Goal: Transaction & Acquisition: Book appointment/travel/reservation

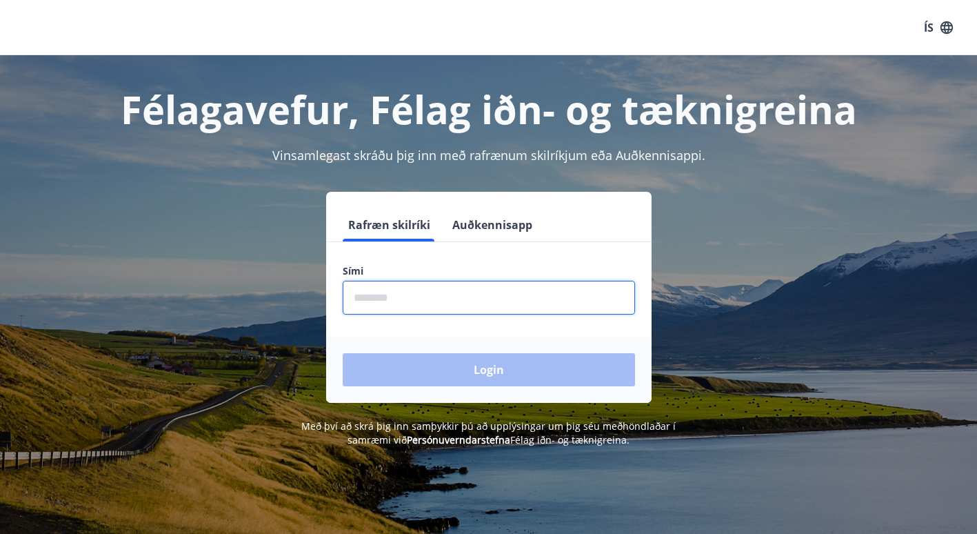
click at [468, 302] on input "phone" at bounding box center [489, 298] width 292 height 34
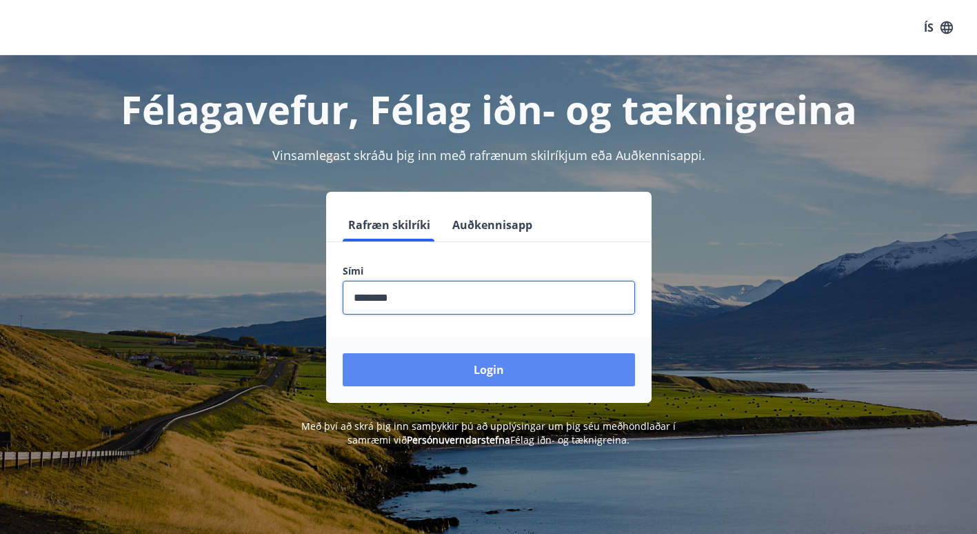
type input "********"
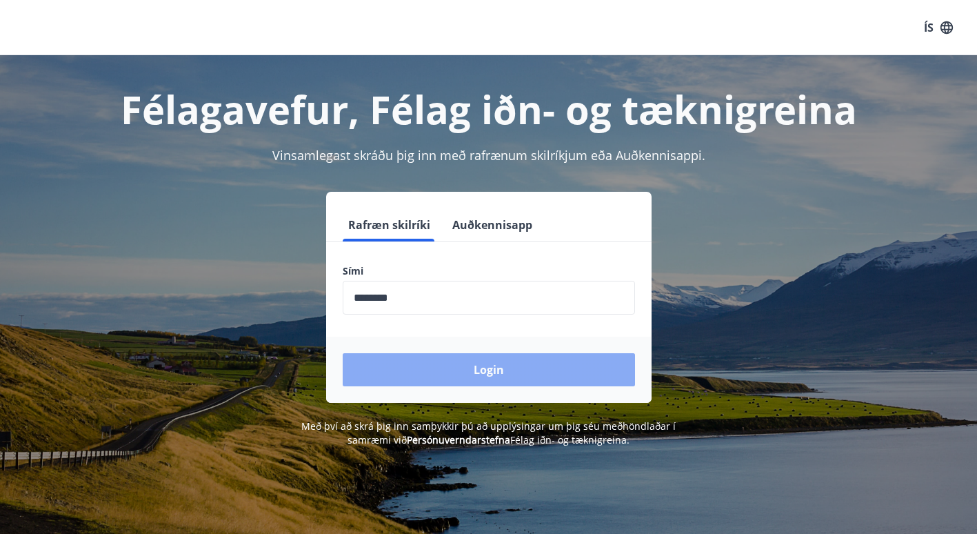
click at [479, 369] on button "Login" at bounding box center [489, 369] width 292 height 33
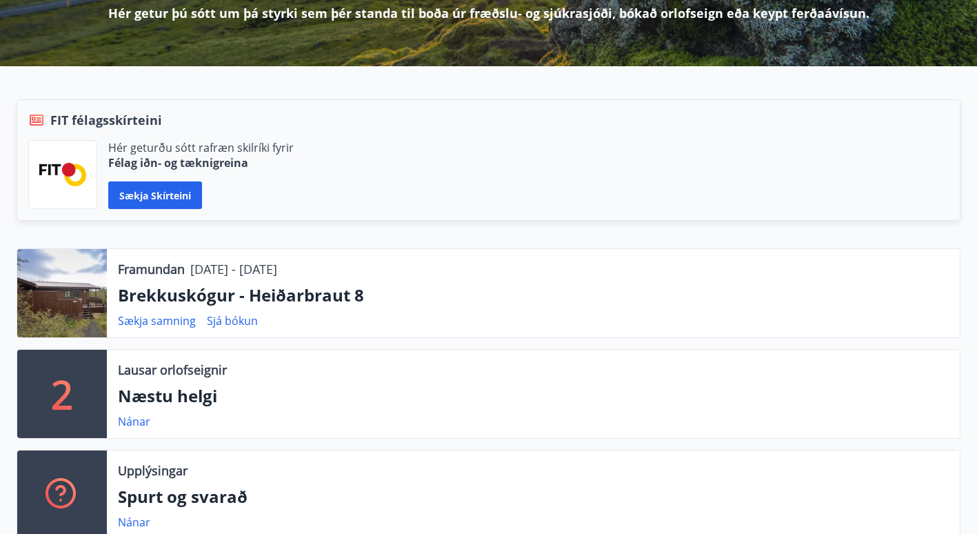
scroll to position [262, 0]
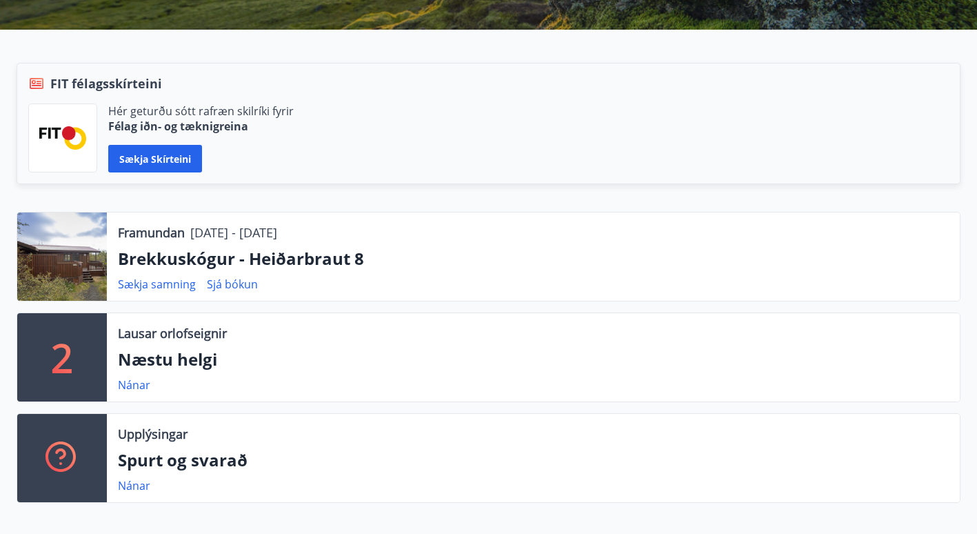
click at [77, 250] on div at bounding box center [62, 256] width 90 height 88
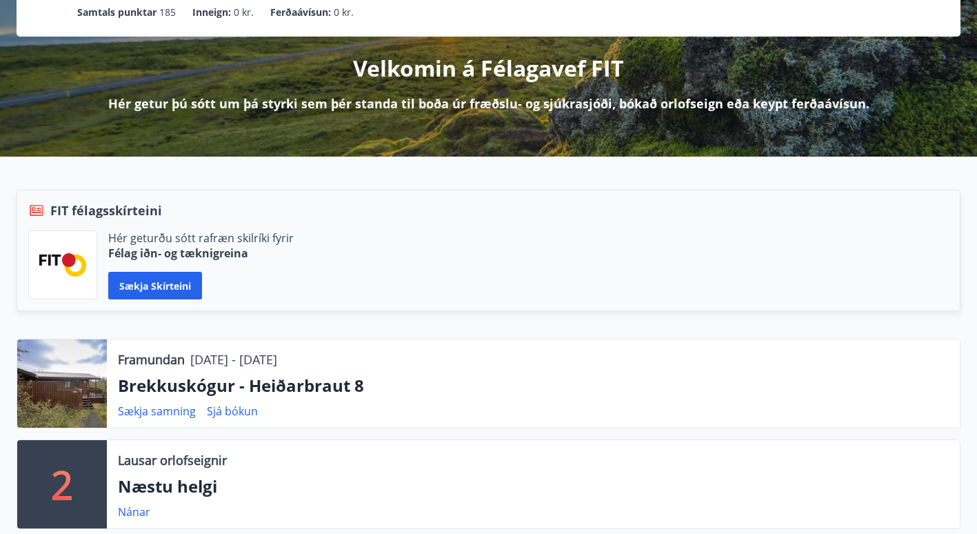
scroll to position [138, 0]
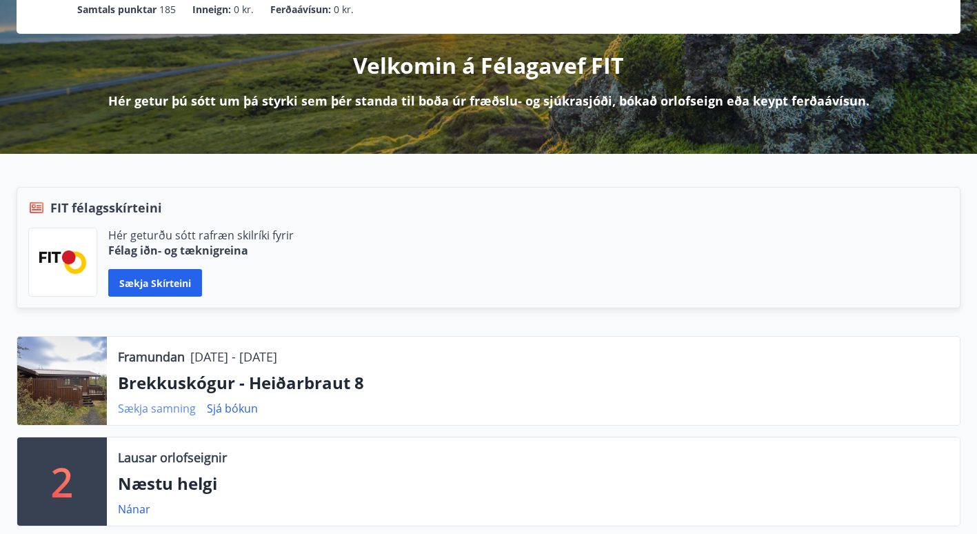
click at [159, 407] on link "Sækja samning" at bounding box center [157, 408] width 78 height 15
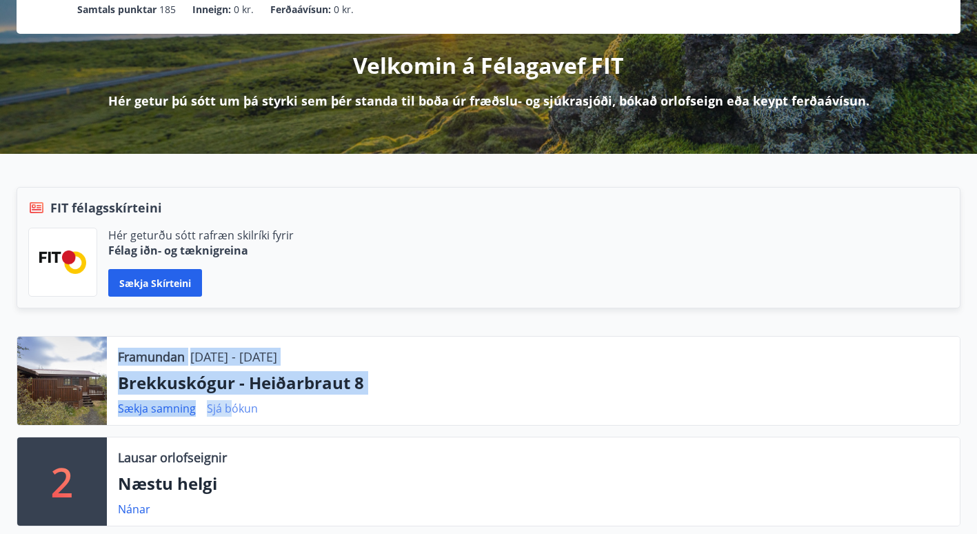
drag, startPoint x: 72, startPoint y: 374, endPoint x: 228, endPoint y: 410, distance: 159.4
click at [228, 410] on div "Framundan 12.09.2025 - 15.09.2025 Brekkuskógur - Heiðarbraut 8 Sækja samning Sj…" at bounding box center [489, 381] width 944 height 90
click at [228, 410] on link "Sjá bókun" at bounding box center [232, 408] width 51 height 15
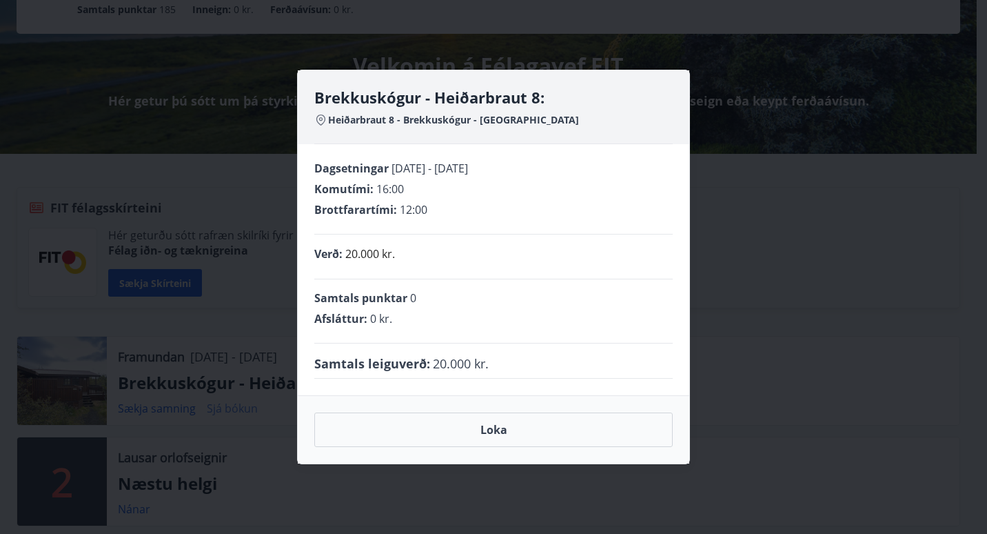
click at [228, 410] on div "Brekkuskógur - Heiðarbraut 8: Heiðarbraut 8 - Brekkuskógur - Bláskógabyggð - Ár…" at bounding box center [493, 267] width 987 height 534
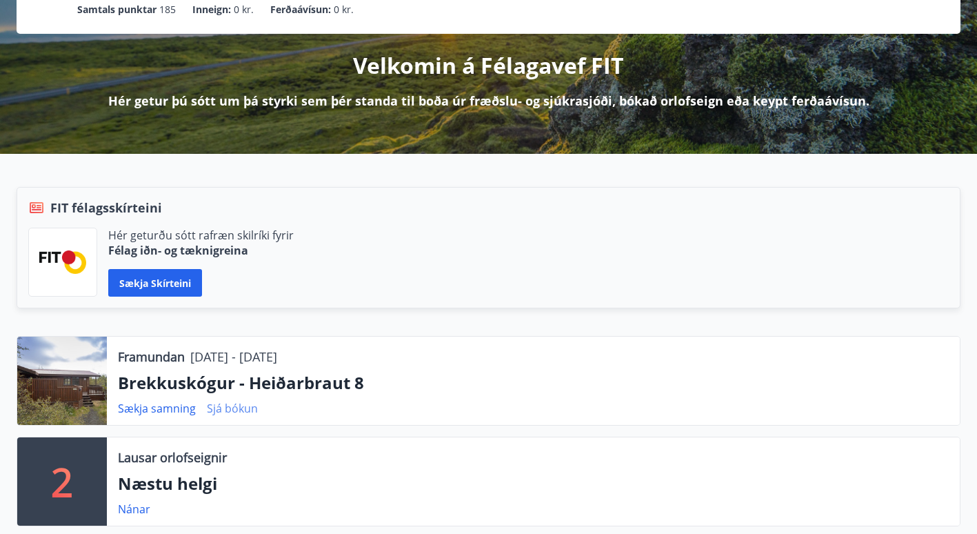
click at [228, 410] on link "Sjá bókun" at bounding box center [232, 408] width 51 height 15
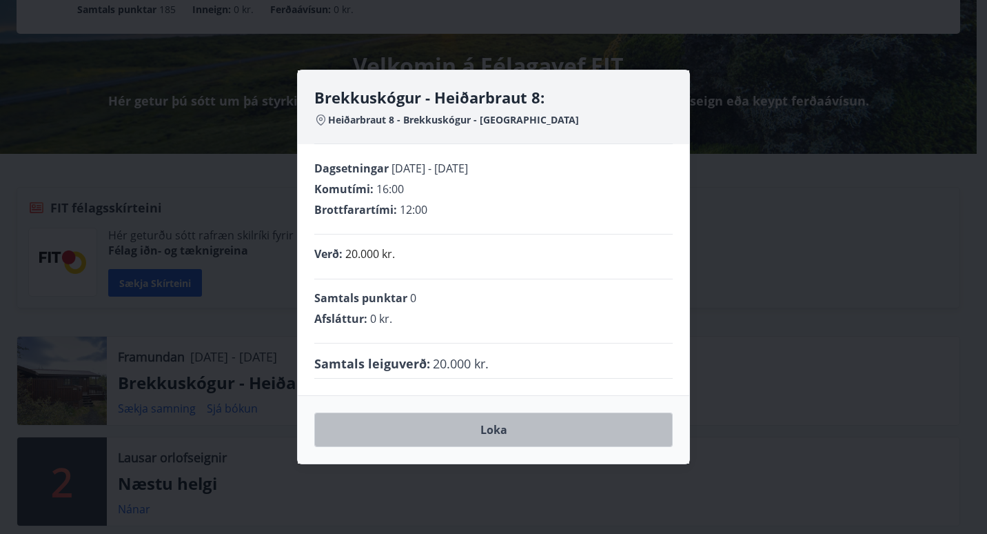
click at [530, 419] on button "Loka" at bounding box center [493, 429] width 359 height 34
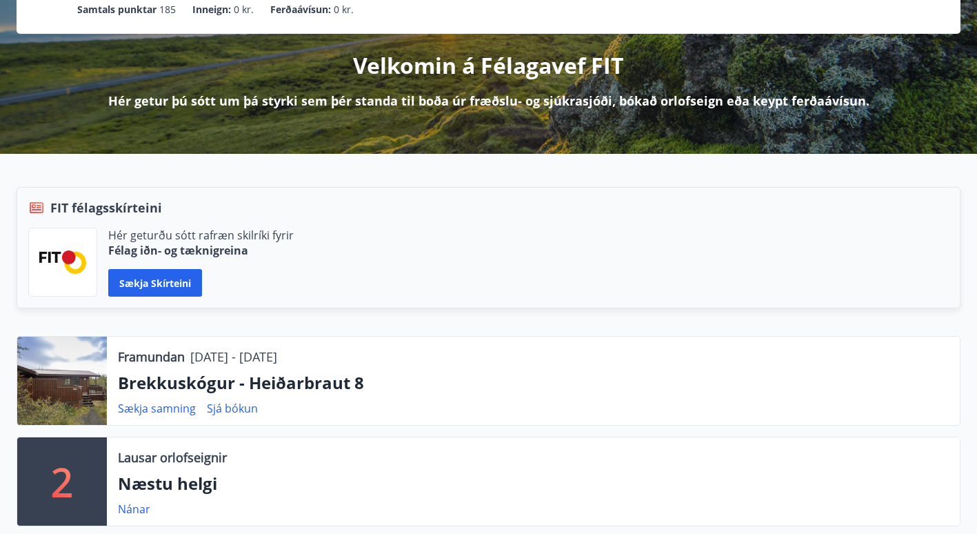
scroll to position [0, 0]
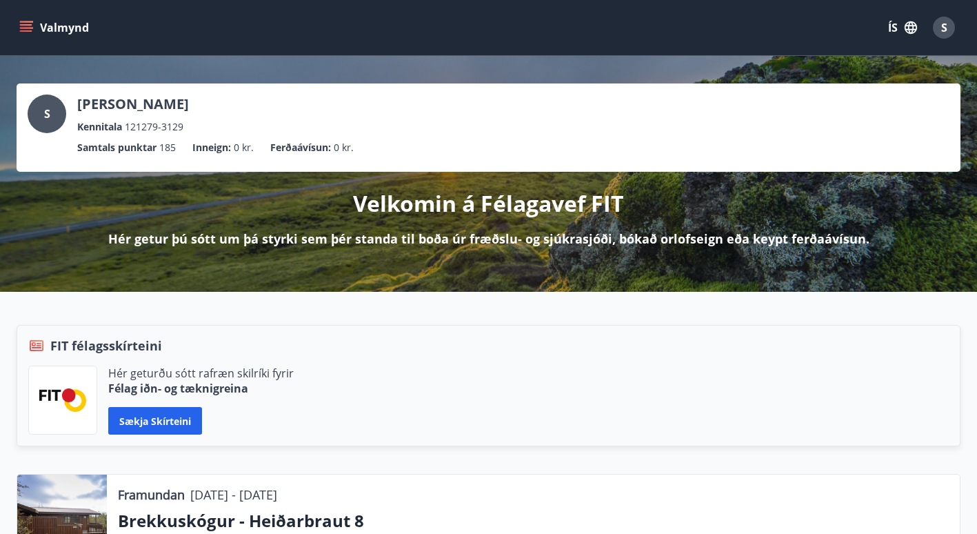
click at [28, 25] on icon "menu" at bounding box center [26, 24] width 12 height 1
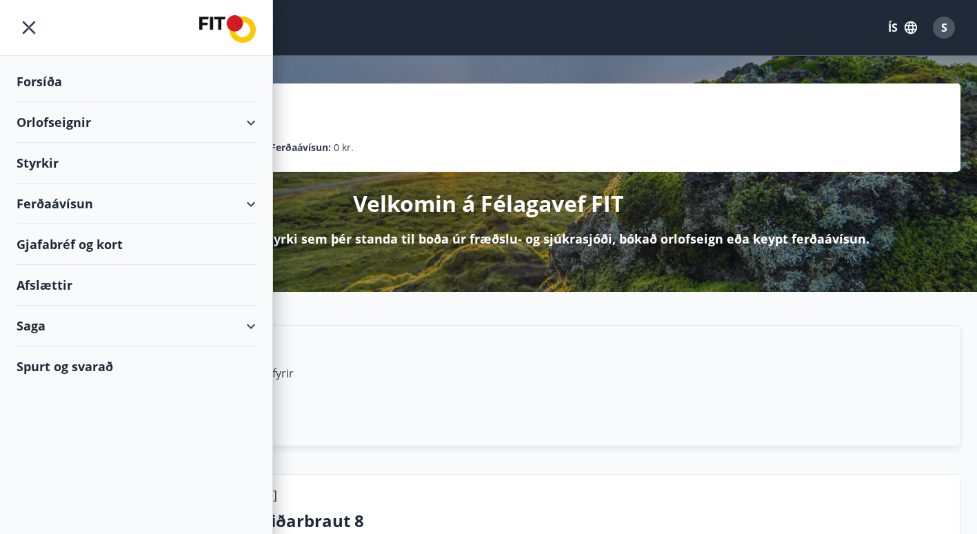
click at [65, 127] on div "Orlofseignir" at bounding box center [136, 122] width 239 height 41
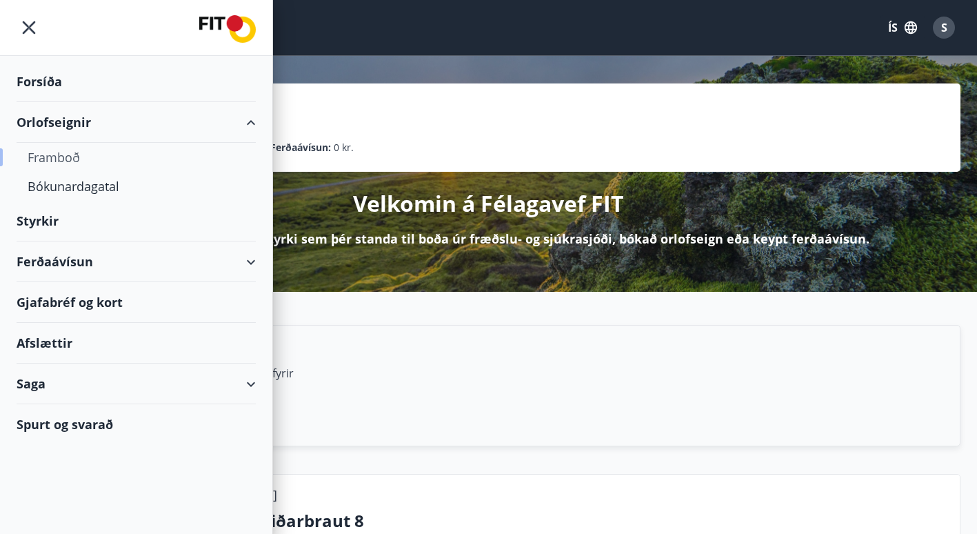
click at [71, 157] on div "Framboð" at bounding box center [136, 157] width 217 height 29
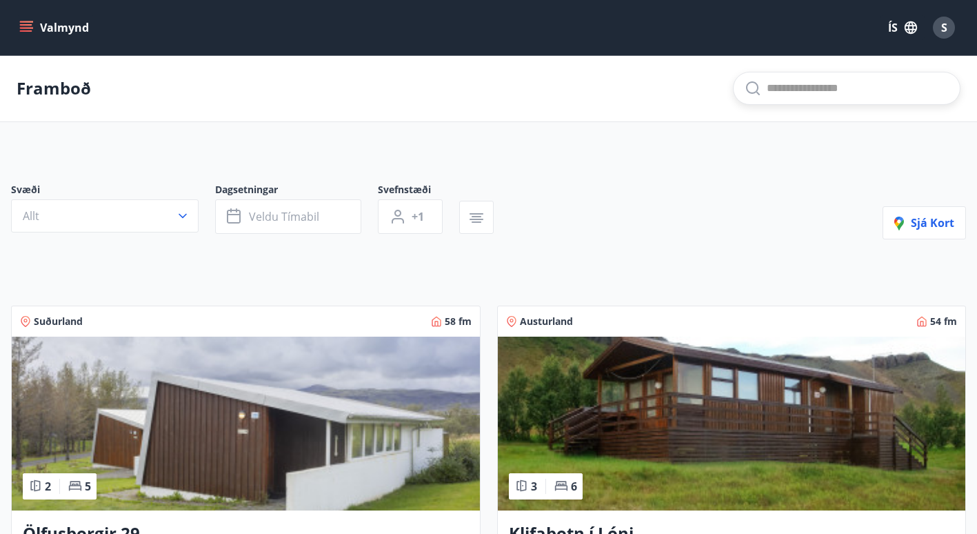
click at [864, 87] on input "text" at bounding box center [858, 88] width 182 height 22
click at [833, 84] on input "******" at bounding box center [858, 88] width 182 height 22
click at [847, 92] on input "*******" at bounding box center [858, 88] width 182 height 22
type input "********"
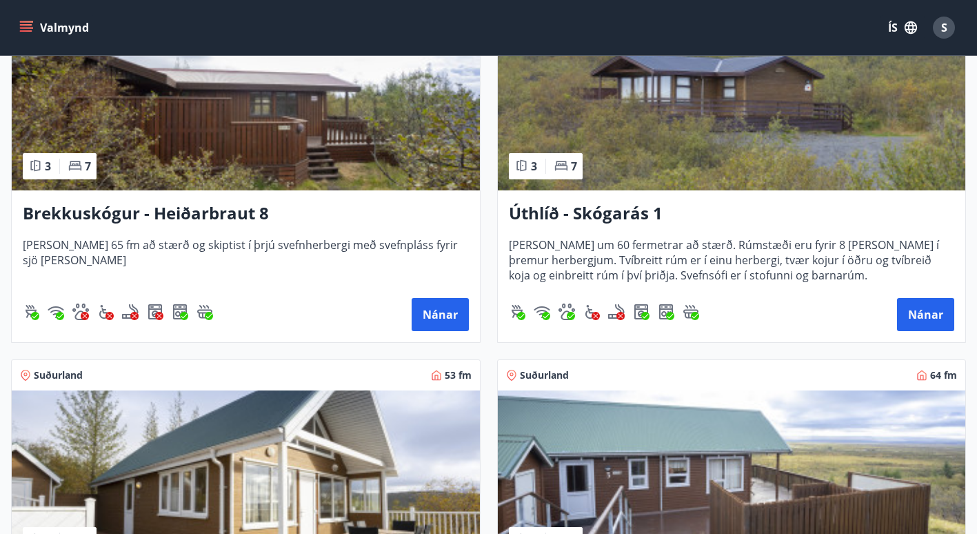
scroll to position [2980, 0]
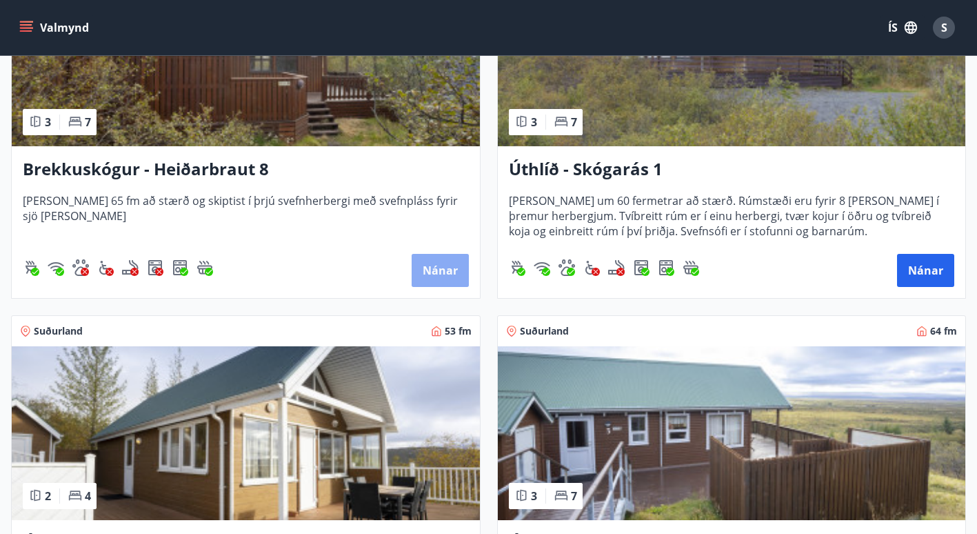
click at [451, 263] on button "Nánar" at bounding box center [440, 270] width 57 height 33
